Goal: Obtain resource: Obtain resource

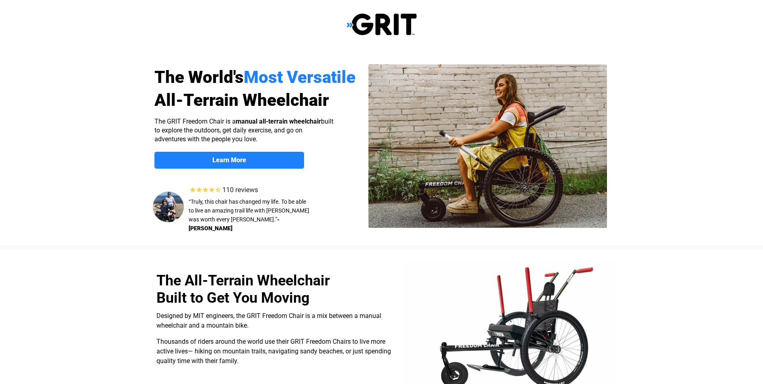
select select "US"
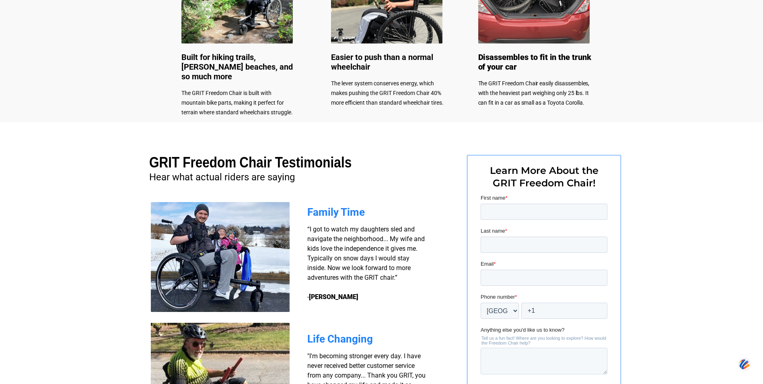
scroll to position [483, 0]
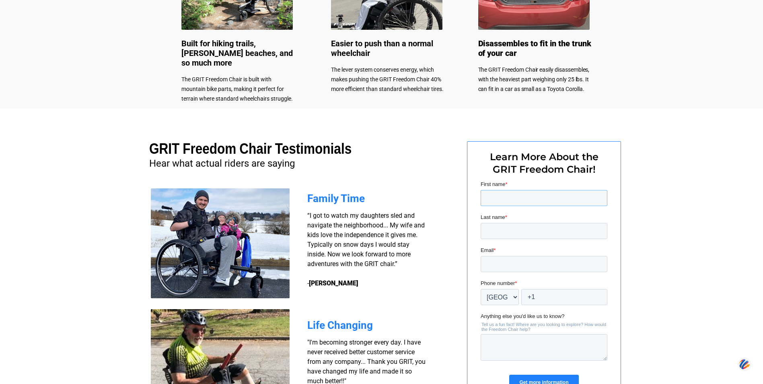
click at [499, 195] on input "First name *" at bounding box center [543, 198] width 127 height 16
type input "[PERSON_NAME]"
click at [495, 234] on input "Last name *" at bounding box center [543, 231] width 127 height 16
type input "[PERSON_NAME]"
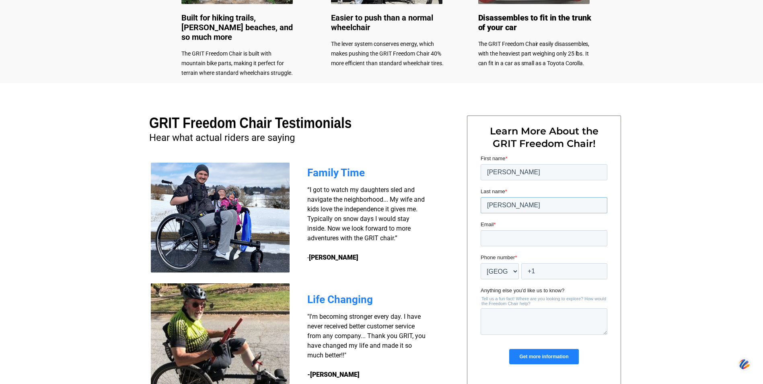
scroll to position [523, 0]
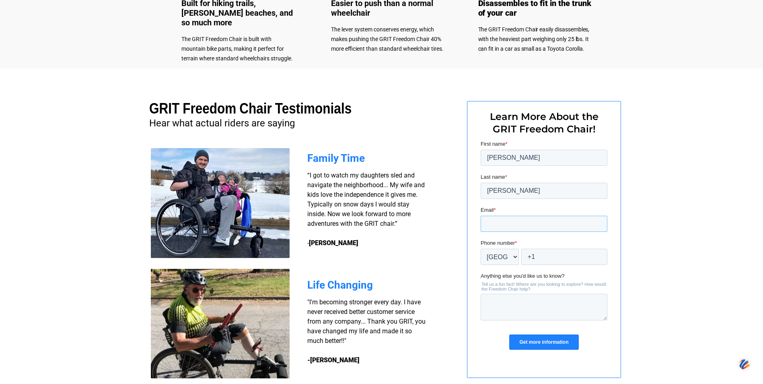
click at [494, 224] on input "Email *" at bounding box center [543, 224] width 127 height 16
type input "[EMAIL_ADDRESS][DOMAIN_NAME]"
click at [557, 342] on input "Get more information" at bounding box center [543, 341] width 69 height 15
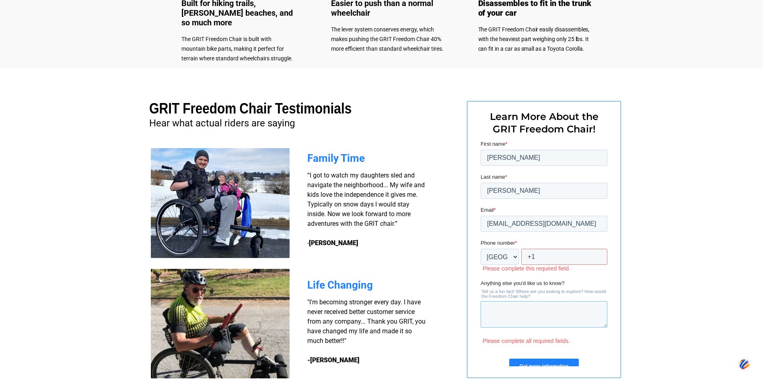
click at [510, 312] on textarea "Anything else you'd like us to know?" at bounding box center [543, 314] width 127 height 27
type textarea "weight"
click at [534, 362] on input "Get more information" at bounding box center [543, 365] width 69 height 15
click at [502, 255] on select "* [GEOGRAPHIC_DATA] (‫[GEOGRAPHIC_DATA]‬‎) [GEOGRAPHIC_DATA] ([GEOGRAPHIC_DATA]…" at bounding box center [499, 257] width 38 height 16
click at [480, 249] on select "* [GEOGRAPHIC_DATA] (‫[GEOGRAPHIC_DATA]‬‎) [GEOGRAPHIC_DATA] ([GEOGRAPHIC_DATA]…" at bounding box center [499, 257] width 38 height 16
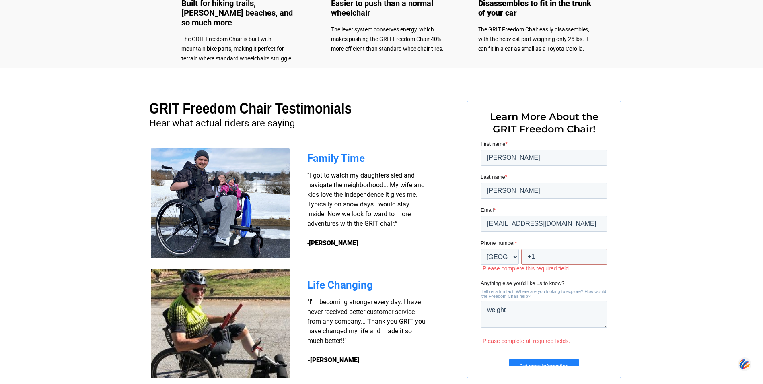
click at [515, 361] on input "Get more information" at bounding box center [543, 365] width 69 height 15
click at [543, 359] on input "Get more information" at bounding box center [543, 365] width 69 height 15
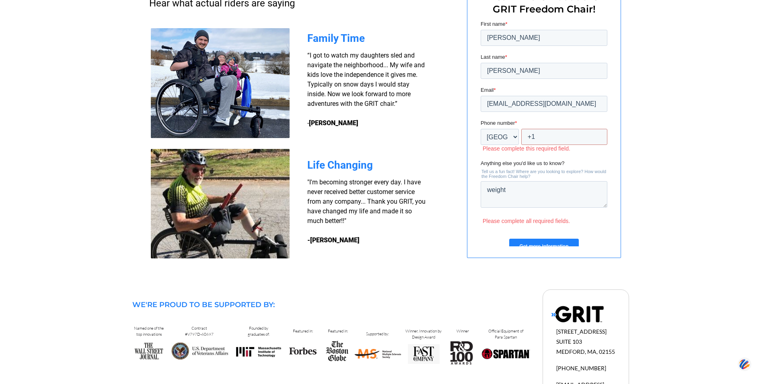
scroll to position [644, 0]
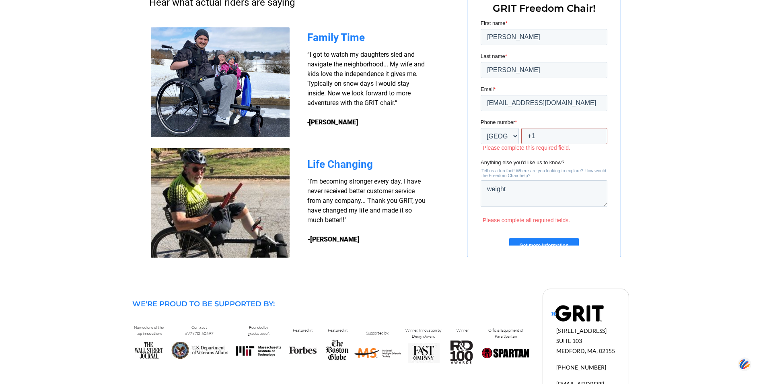
click at [553, 138] on input "+1" at bounding box center [564, 136] width 86 height 16
click at [509, 238] on input "Get more information" at bounding box center [543, 245] width 69 height 15
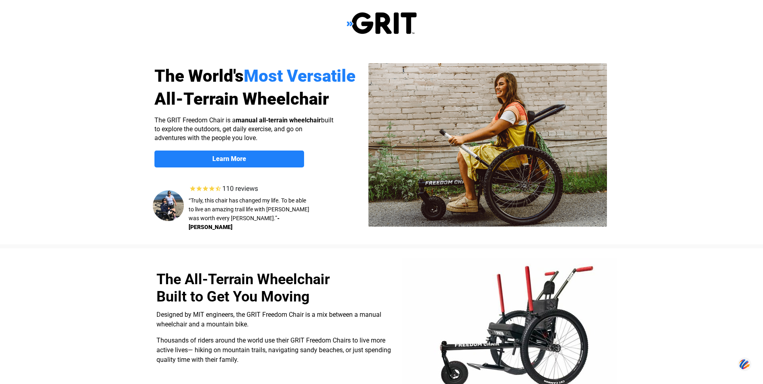
scroll to position [0, 0]
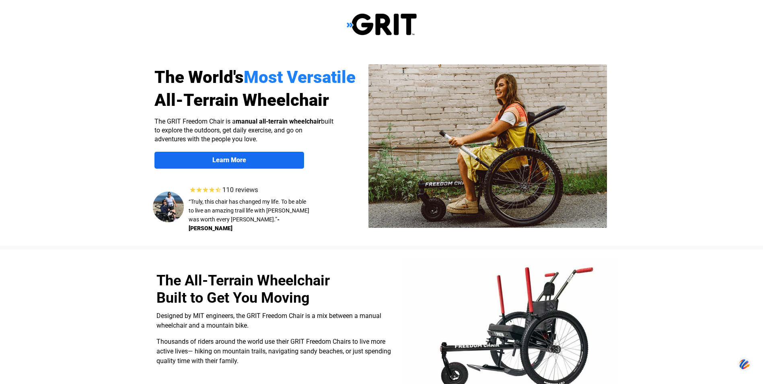
click at [221, 162] on strong "Learn More" at bounding box center [229, 160] width 34 height 8
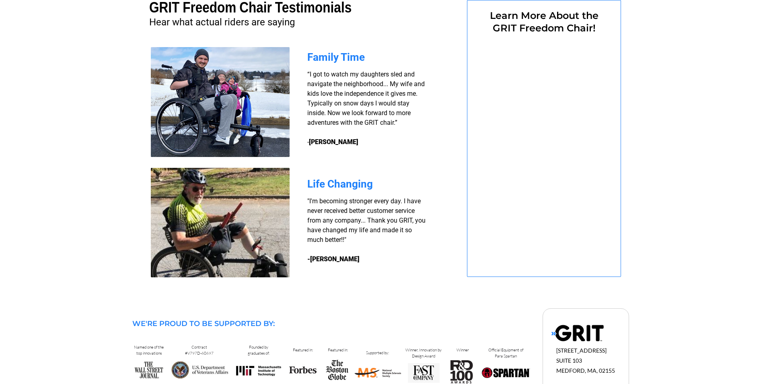
select select "US"
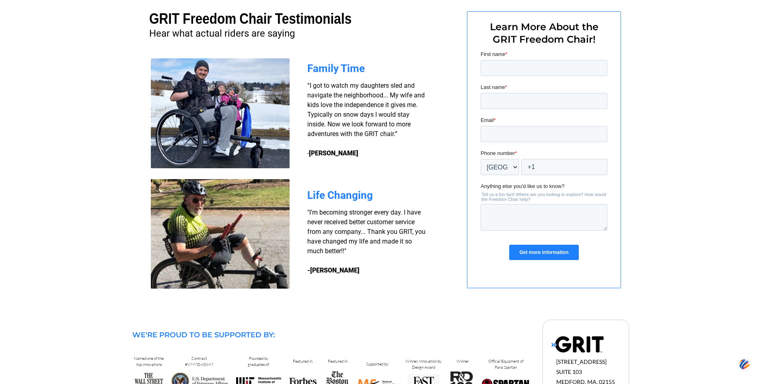
scroll to position [552, 0]
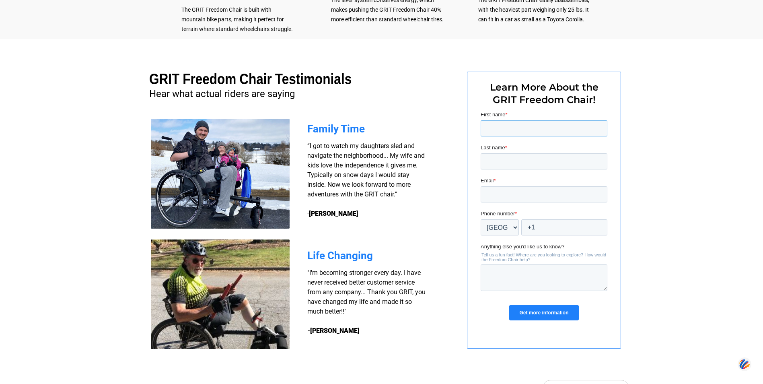
click at [487, 130] on input "First name *" at bounding box center [543, 128] width 127 height 16
type input "[PERSON_NAME]"
click at [498, 160] on input "Last name *" at bounding box center [543, 161] width 127 height 16
type input "[PERSON_NAME]"
click at [495, 198] on input "Email *" at bounding box center [543, 194] width 127 height 16
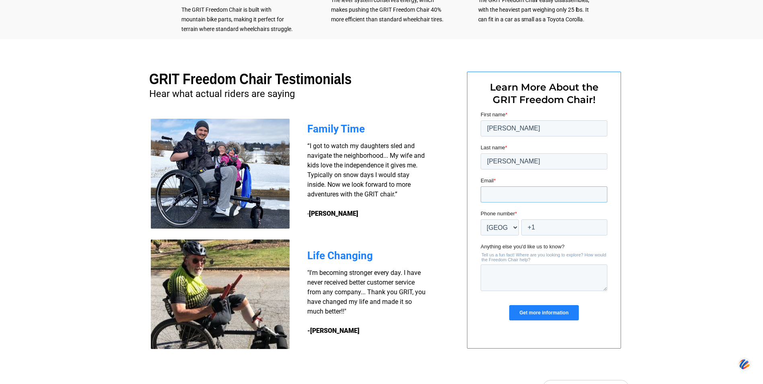
type input "[EMAIL_ADDRESS][DOMAIN_NAME]"
click at [514, 224] on select "* [GEOGRAPHIC_DATA] (‫[GEOGRAPHIC_DATA]‬‎) [GEOGRAPHIC_DATA] ([GEOGRAPHIC_DATA]…" at bounding box center [499, 227] width 38 height 16
click at [480, 219] on select "* [GEOGRAPHIC_DATA] (‫[GEOGRAPHIC_DATA]‬‎) [GEOGRAPHIC_DATA] ([GEOGRAPHIC_DATA]…" at bounding box center [499, 227] width 38 height 16
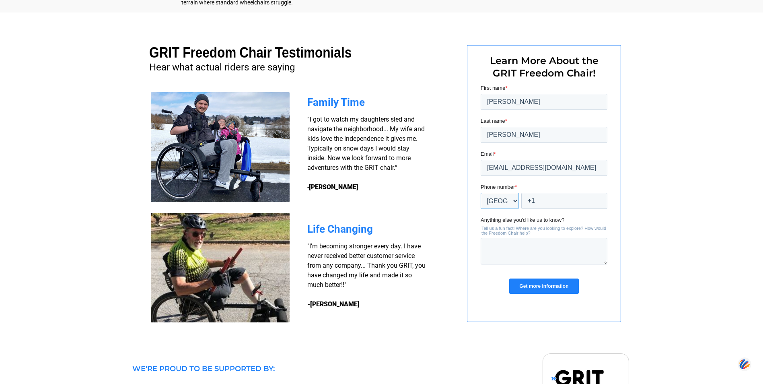
scroll to position [593, 0]
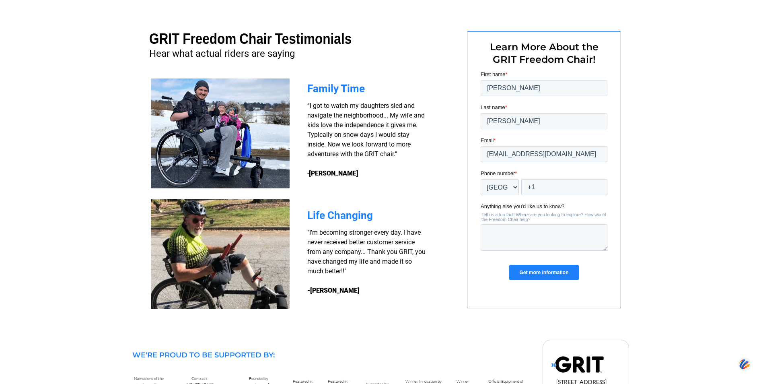
click at [543, 276] on input "Get more information" at bounding box center [543, 272] width 69 height 15
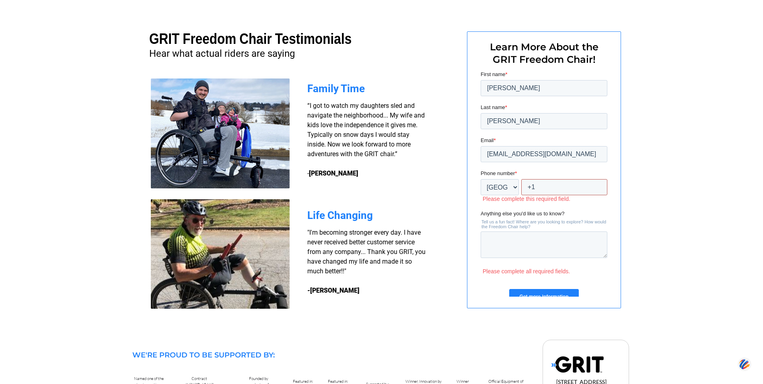
click at [543, 187] on input "+1" at bounding box center [564, 187] width 86 height 16
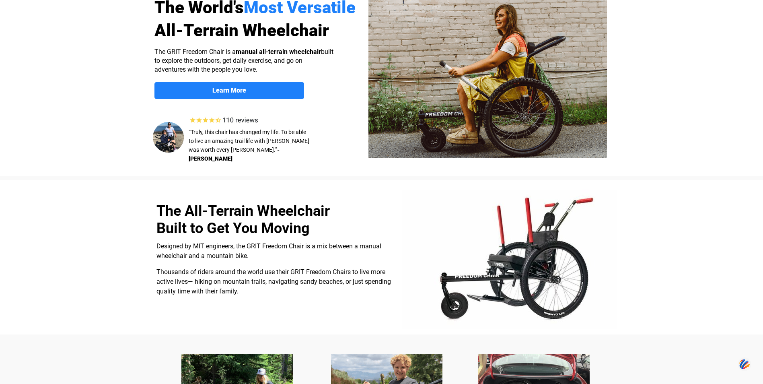
scroll to position [0, 0]
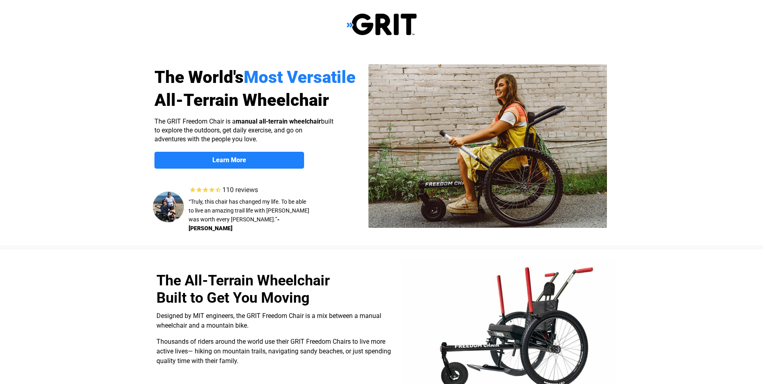
select select "US"
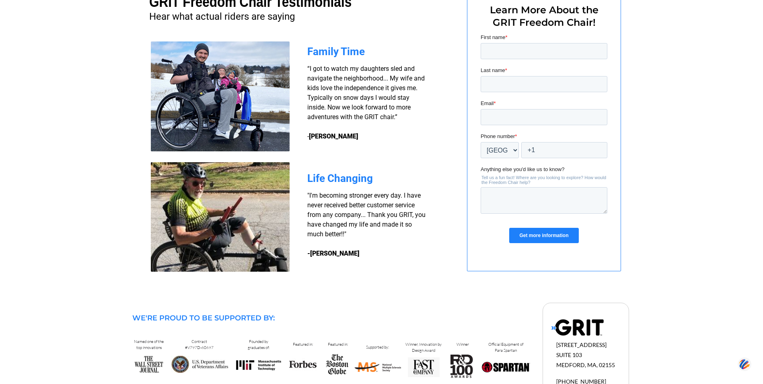
scroll to position [673, 0]
